Goal: Task Accomplishment & Management: Manage account settings

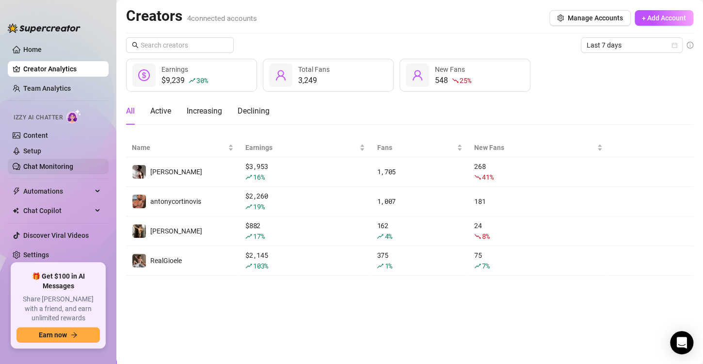
click at [29, 165] on link "Chat Monitoring" at bounding box center [48, 166] width 50 height 8
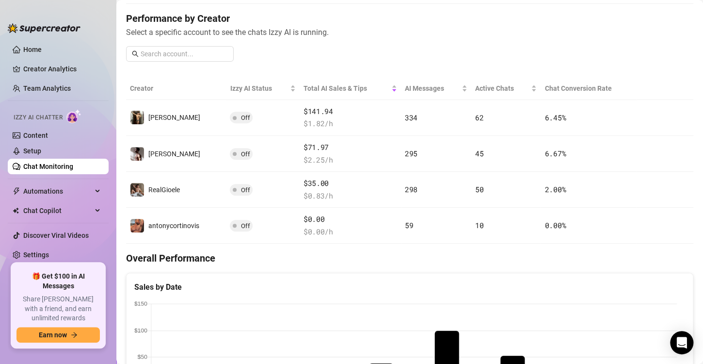
scroll to position [115, 0]
click at [41, 151] on link "Setup" at bounding box center [32, 151] width 18 height 8
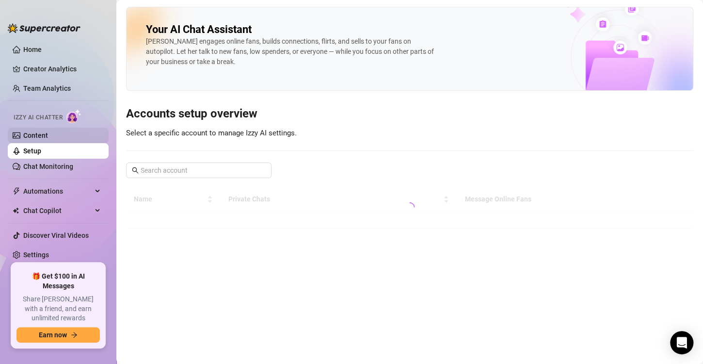
click at [48, 138] on link "Content" at bounding box center [35, 135] width 25 height 8
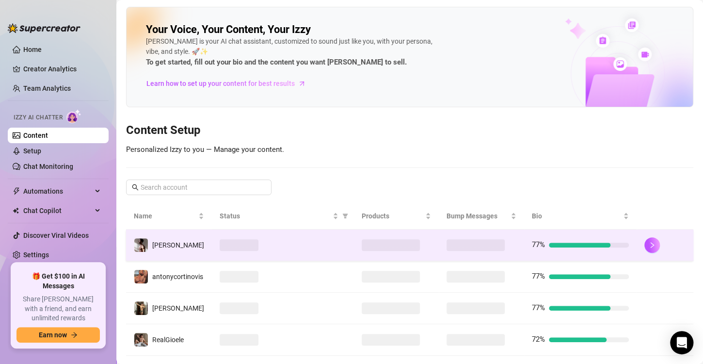
scroll to position [19, 0]
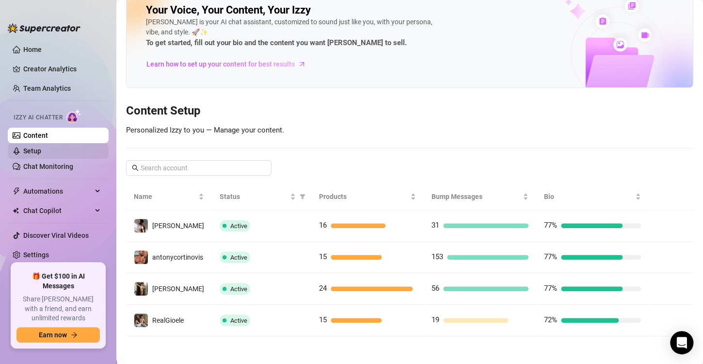
click at [41, 147] on link "Setup" at bounding box center [32, 151] width 18 height 8
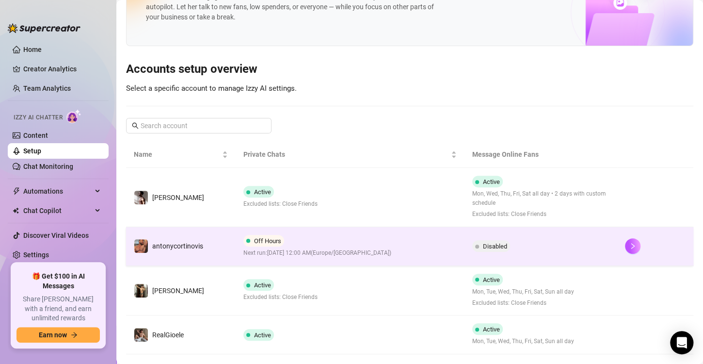
scroll to position [63, 0]
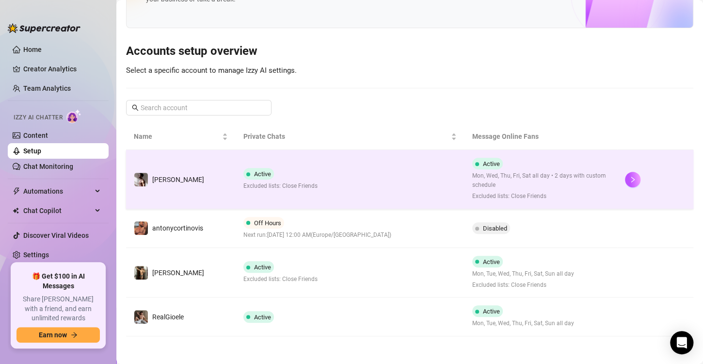
click at [458, 198] on td "Active Excluded lists: Close Friends" at bounding box center [350, 179] width 229 height 59
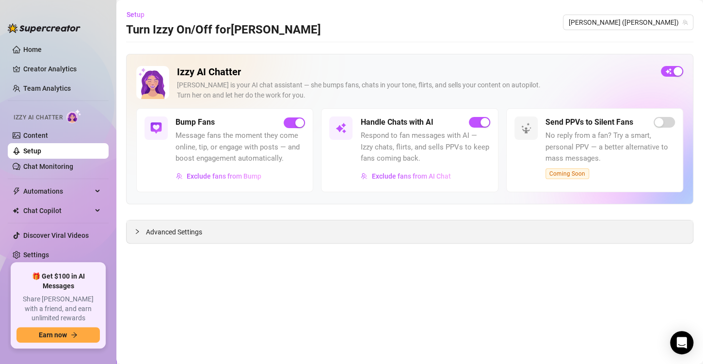
click at [241, 230] on div "Advanced Settings" at bounding box center [410, 231] width 566 height 23
click at [156, 229] on span "Advanced Settings" at bounding box center [174, 231] width 56 height 11
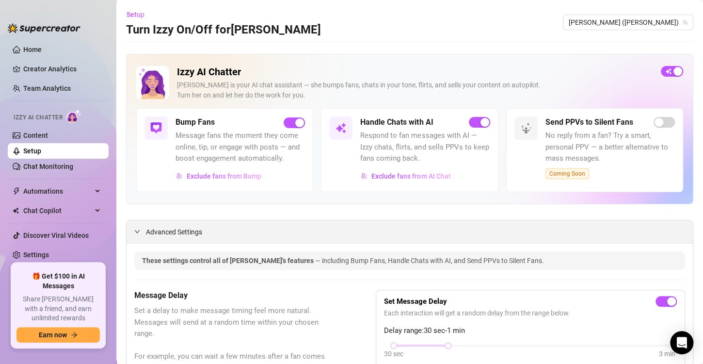
click at [156, 229] on span "Advanced Settings" at bounding box center [174, 231] width 56 height 11
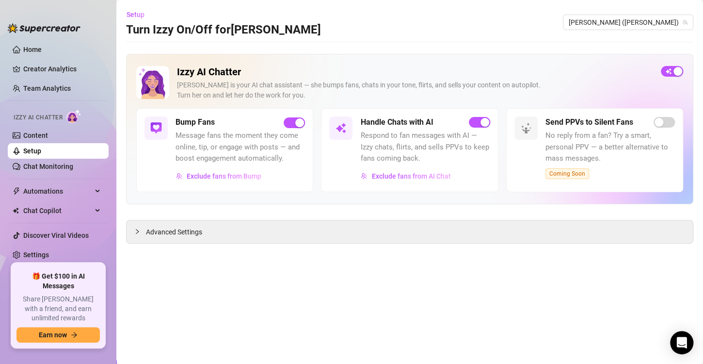
click at [41, 150] on link "Setup" at bounding box center [32, 151] width 18 height 8
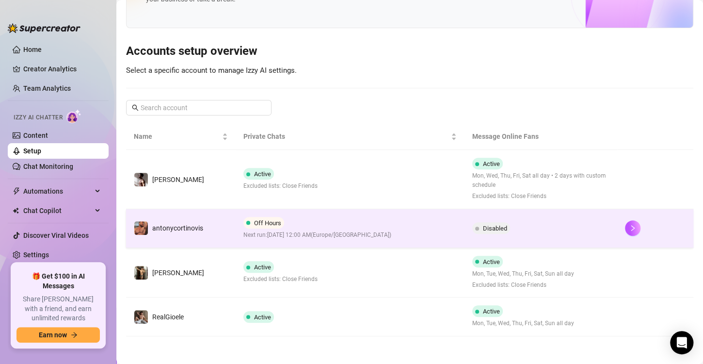
scroll to position [62, 0]
click at [487, 228] on span "Disabled" at bounding box center [495, 228] width 24 height 7
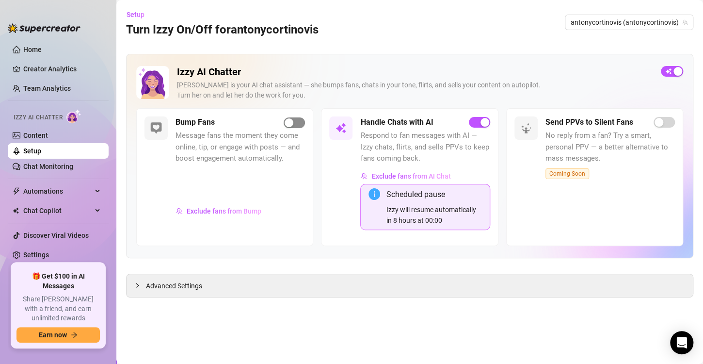
click at [291, 120] on div "button" at bounding box center [289, 122] width 9 height 9
click at [38, 163] on link "Chat Monitoring" at bounding box center [48, 166] width 50 height 8
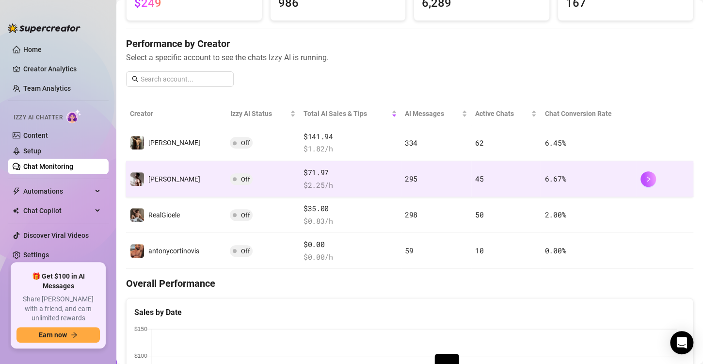
scroll to position [93, 0]
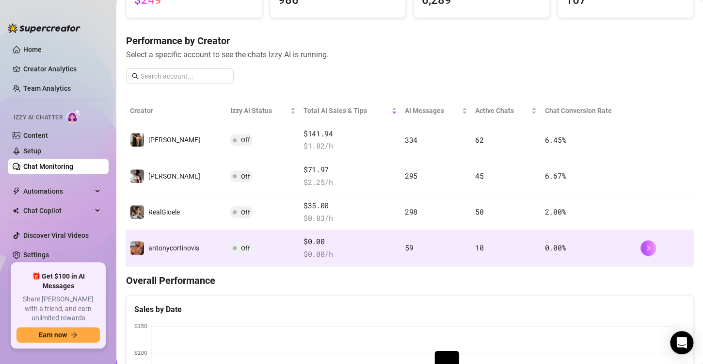
click at [228, 240] on td "Off" at bounding box center [262, 248] width 73 height 36
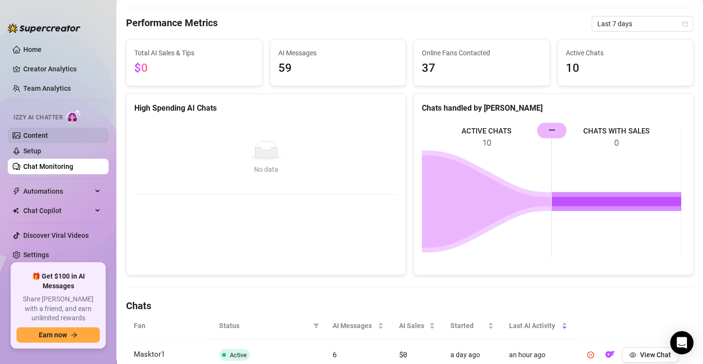
scroll to position [93, 0]
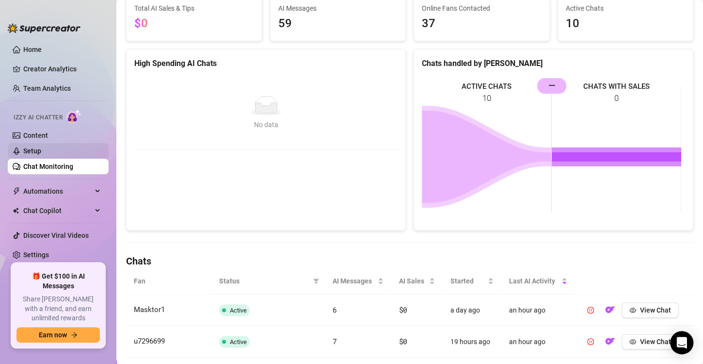
click at [41, 154] on link "Setup" at bounding box center [32, 151] width 18 height 8
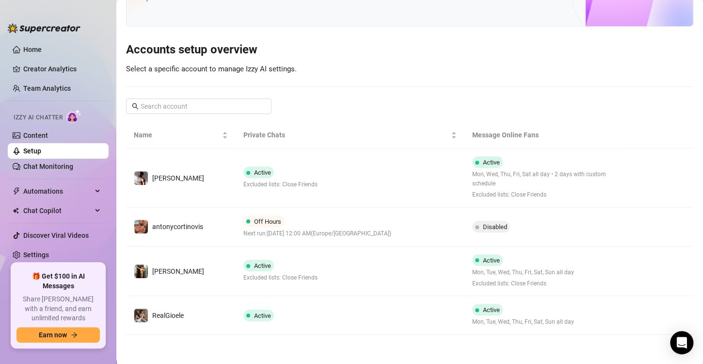
scroll to position [63, 0]
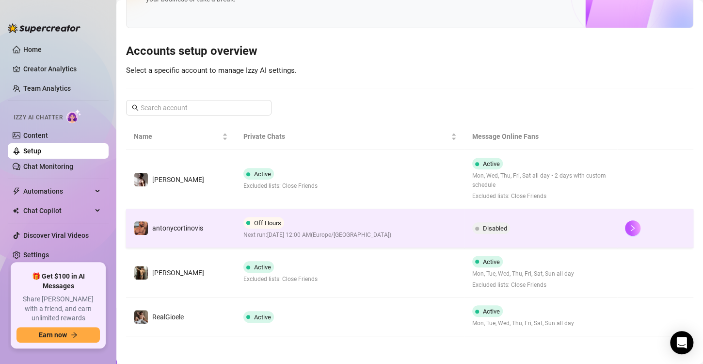
click at [318, 217] on div "Off Hours Next run: [DATE] 12:00 AM ( [GEOGRAPHIC_DATA]/[GEOGRAPHIC_DATA] )" at bounding box center [317, 228] width 148 height 23
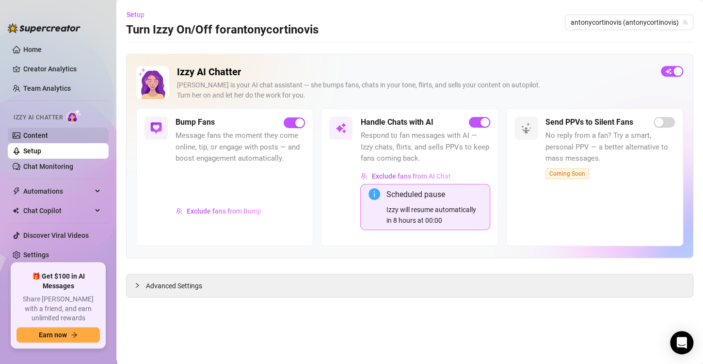
click at [39, 136] on link "Content" at bounding box center [35, 135] width 25 height 8
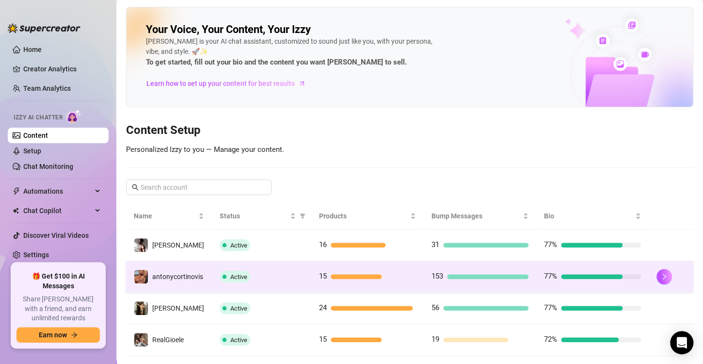
click at [237, 280] on span "Active" at bounding box center [235, 277] width 31 height 12
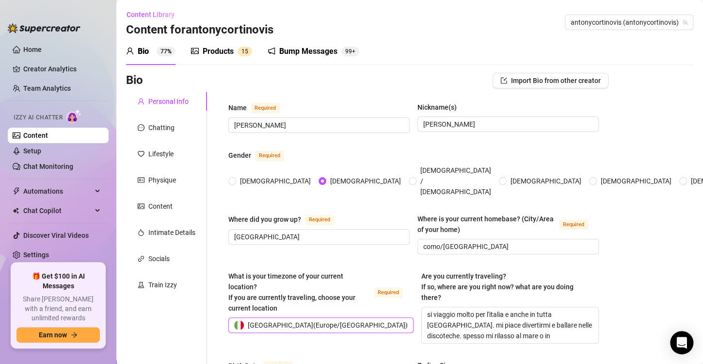
click at [274, 52] on icon "notification" at bounding box center [271, 51] width 7 height 7
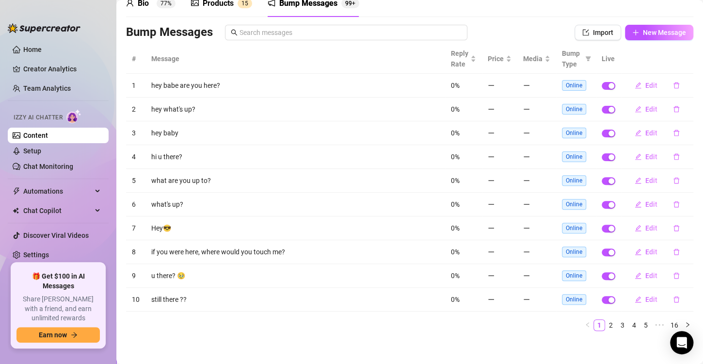
scroll to position [50, 0]
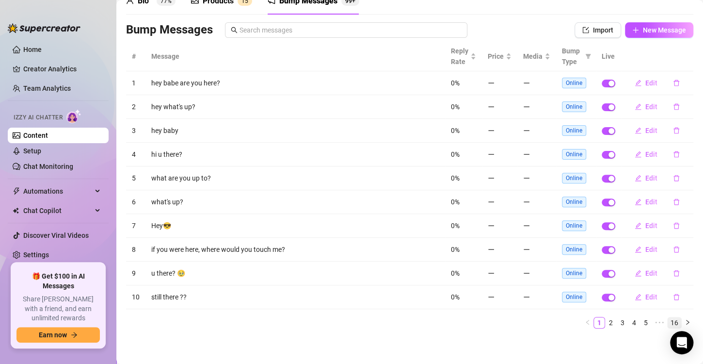
click at [668, 323] on link "16" at bounding box center [675, 322] width 14 height 11
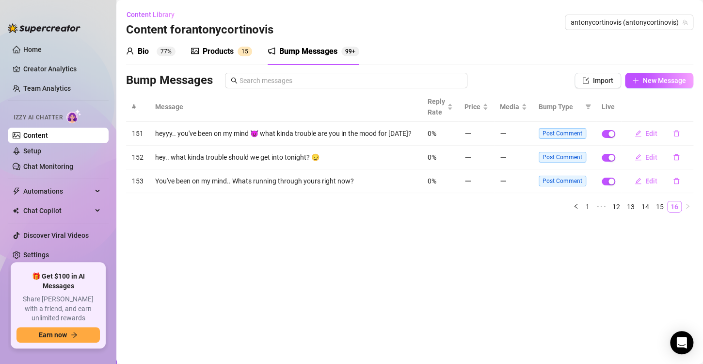
scroll to position [0, 0]
click at [661, 208] on link "15" at bounding box center [660, 206] width 14 height 11
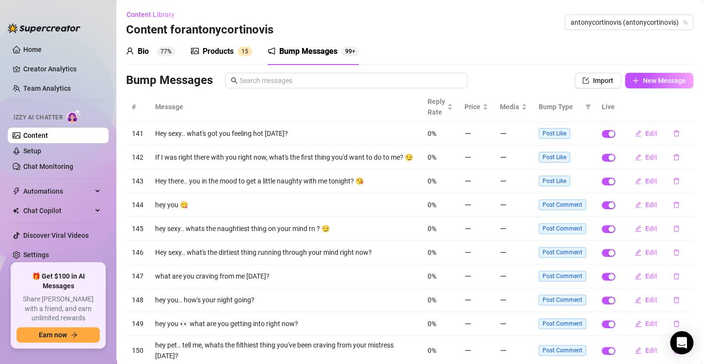
scroll to position [62, 0]
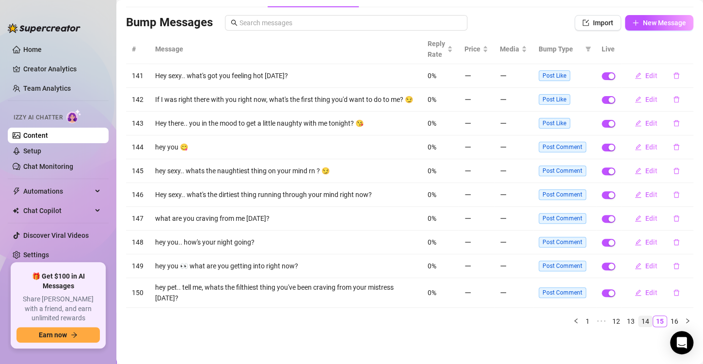
click at [639, 321] on link "14" at bounding box center [646, 321] width 14 height 11
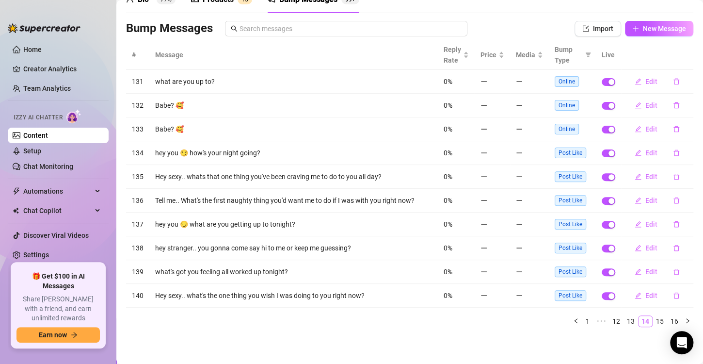
scroll to position [50, 0]
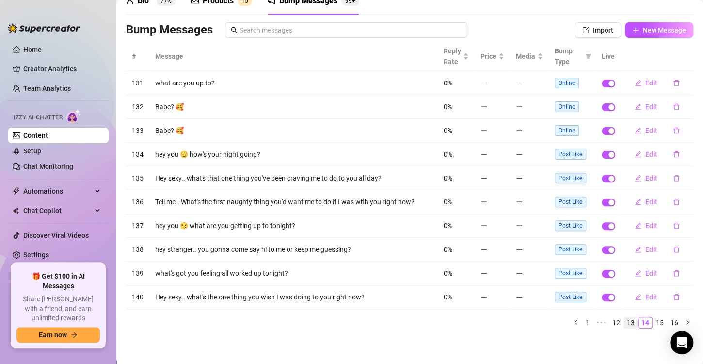
click at [624, 322] on link "13" at bounding box center [631, 322] width 14 height 11
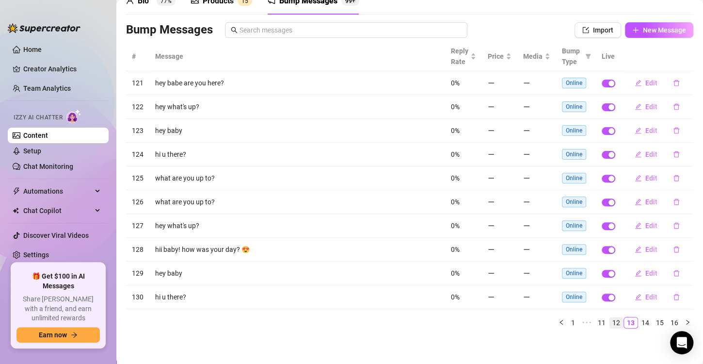
click at [611, 322] on link "12" at bounding box center [617, 322] width 14 height 11
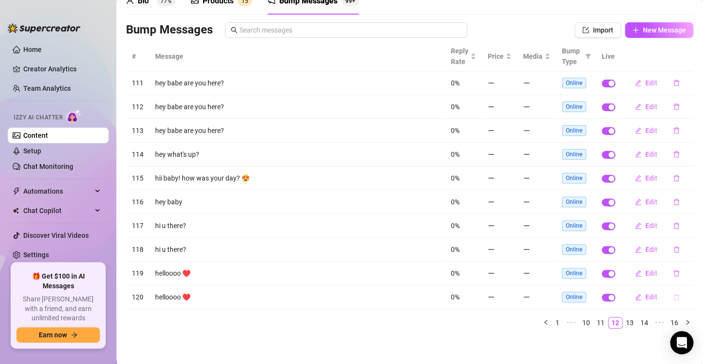
click at [673, 294] on icon "delete" at bounding box center [676, 296] width 7 height 7
click at [680, 276] on span "Yes" at bounding box center [679, 278] width 12 height 8
click at [674, 274] on icon "delete" at bounding box center [677, 273] width 6 height 6
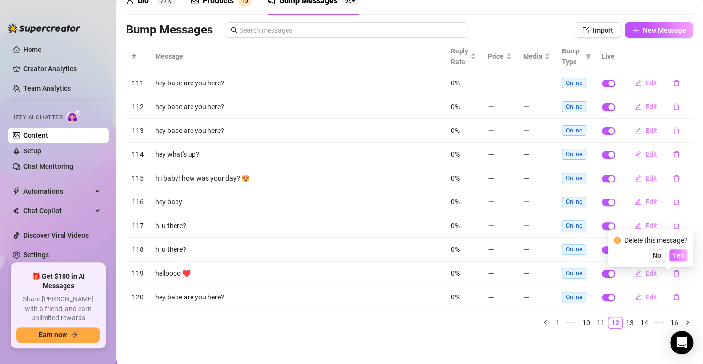
click at [677, 257] on span "Yes" at bounding box center [679, 255] width 12 height 8
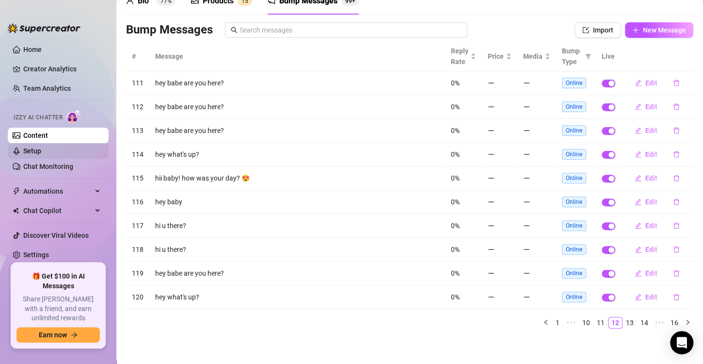
click at [38, 153] on link "Setup" at bounding box center [32, 151] width 18 height 8
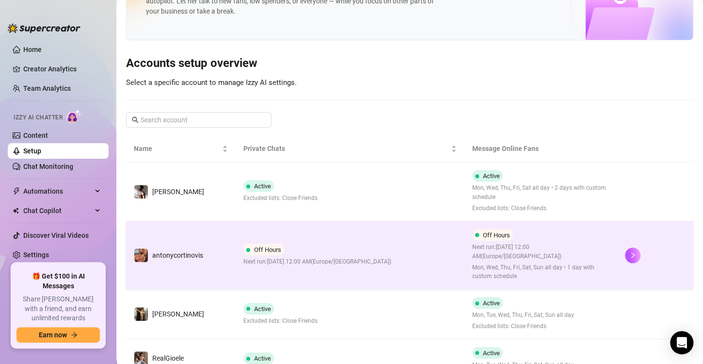
click at [267, 242] on td "Off Hours Next run: [DATE] 12:00 AM ( [GEOGRAPHIC_DATA]/[GEOGRAPHIC_DATA] )" at bounding box center [350, 255] width 229 height 68
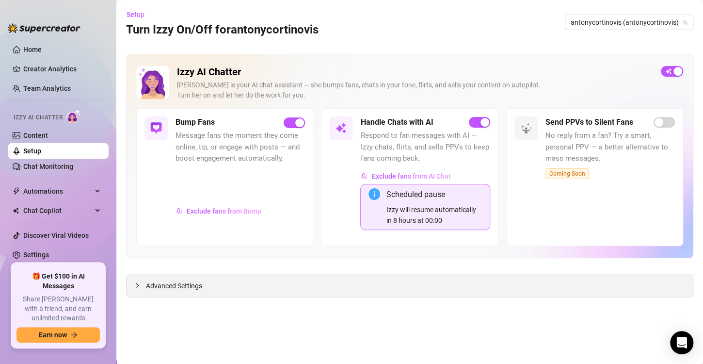
click at [519, 277] on div "Advanced Settings" at bounding box center [410, 285] width 566 height 23
click at [466, 283] on div "Advanced Settings" at bounding box center [410, 285] width 566 height 23
click at [123, 280] on main "Setup Turn Izzy On/Off for antonycortinovis antonycortinovis (antonycortinovis)…" at bounding box center [409, 182] width 587 height 364
click at [132, 284] on div "Advanced Settings" at bounding box center [410, 285] width 566 height 23
click at [146, 287] on span "Advanced Settings" at bounding box center [174, 285] width 56 height 11
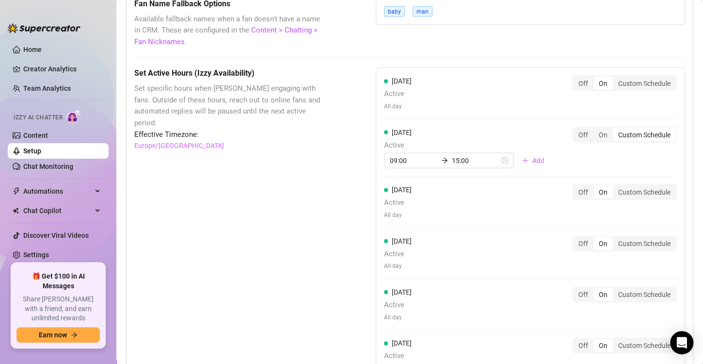
scroll to position [889, 0]
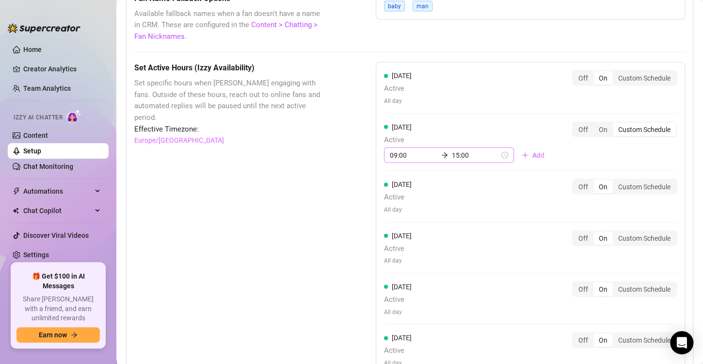
click at [441, 153] on icon "arrow-right" at bounding box center [444, 155] width 7 height 7
click at [397, 259] on div "15" at bounding box center [394, 261] width 23 height 14
type input "15:00"
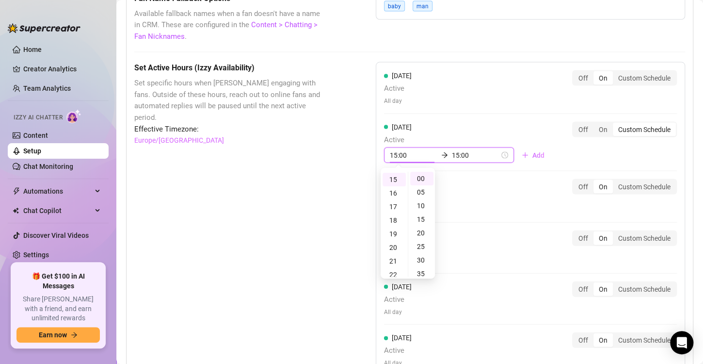
click at [465, 155] on input "15:00" at bounding box center [476, 155] width 48 height 11
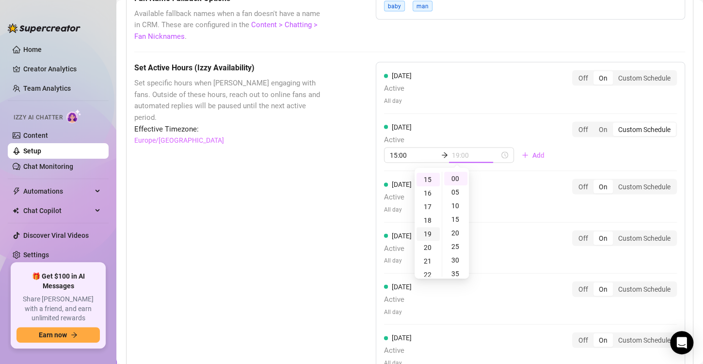
click at [430, 236] on div "19" at bounding box center [428, 234] width 23 height 14
click at [429, 200] on div "20" at bounding box center [428, 199] width 23 height 14
type input "20:00"
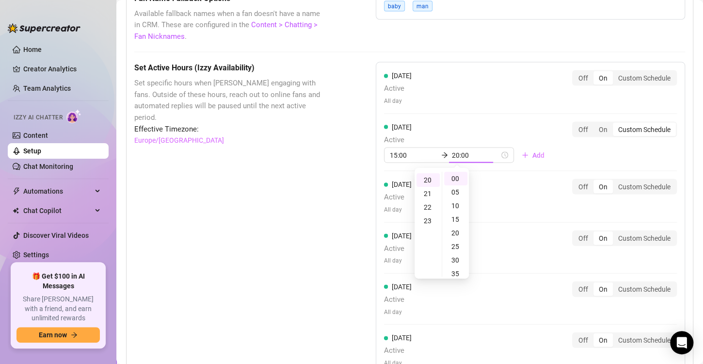
click at [560, 155] on div "[DATE] Active All day Off On Custom Schedule [DATE] Active 15:00 20:00 Add Off …" at bounding box center [530, 248] width 309 height 373
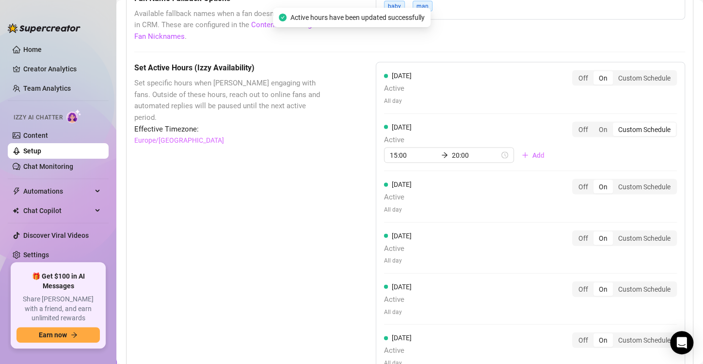
click at [41, 148] on link "Setup" at bounding box center [32, 151] width 18 height 8
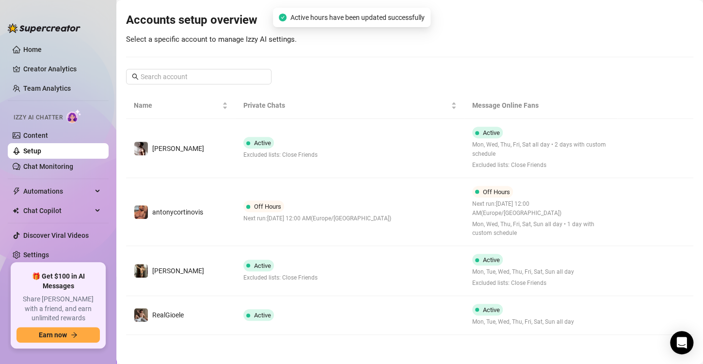
scroll to position [92, 0]
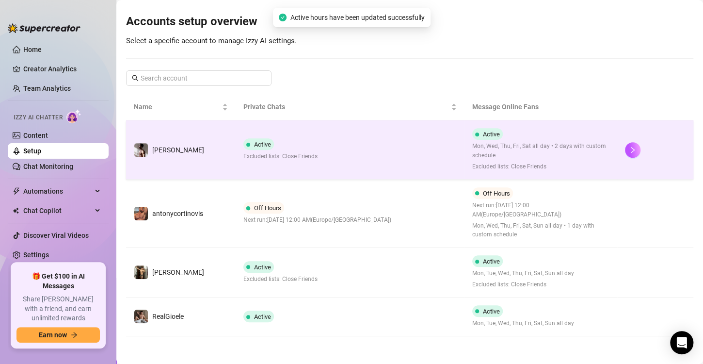
click at [322, 149] on td "Active Excluded lists: Close Friends" at bounding box center [350, 149] width 229 height 59
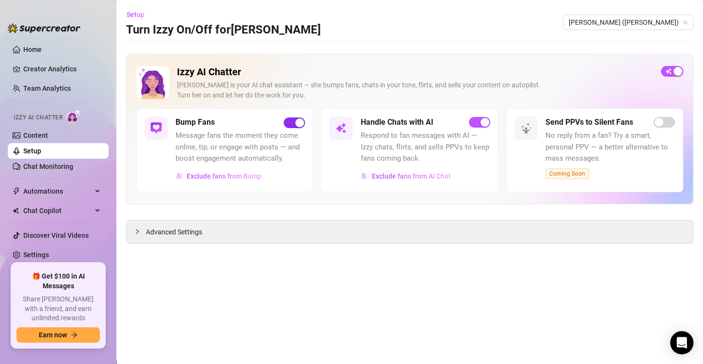
click at [298, 123] on div "button" at bounding box center [299, 122] width 9 height 9
click at [23, 147] on link "Setup" at bounding box center [32, 151] width 18 height 8
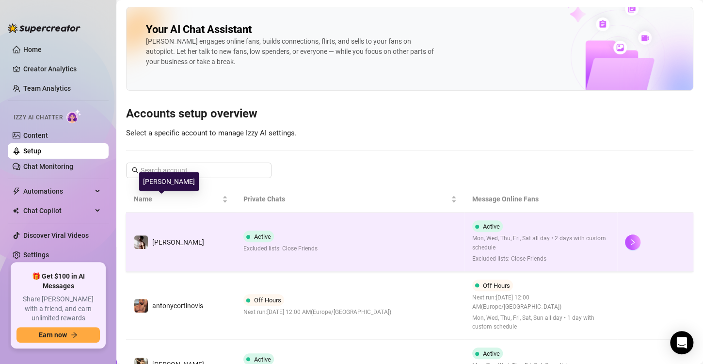
scroll to position [37, 0]
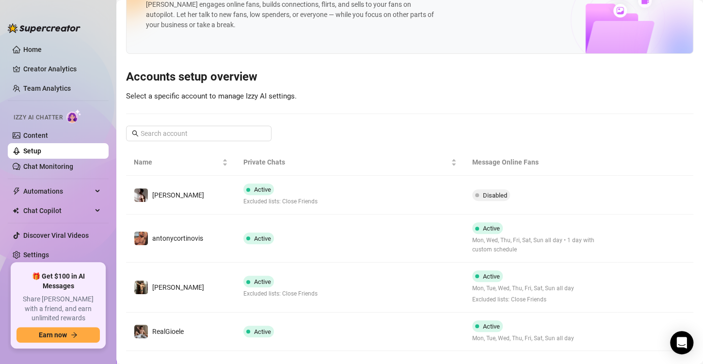
drag, startPoint x: 359, startPoint y: 194, endPoint x: 373, endPoint y: 144, distance: 52.5
click at [373, 144] on div "Your AI Chat Assistant [PERSON_NAME] engages online fans, builds connections, f…" at bounding box center [409, 160] width 567 height 381
